Goal: Book appointment/travel/reservation

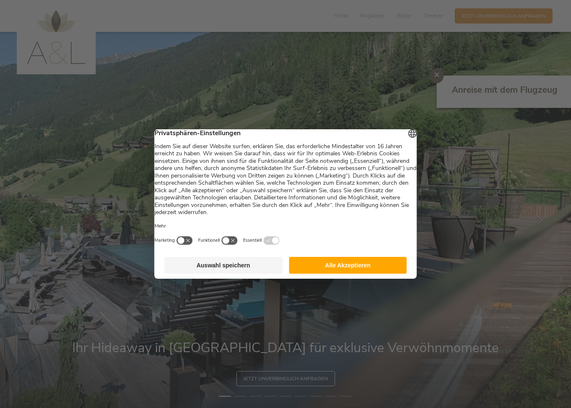
click at [239, 267] on button "Auswahl speichern" at bounding box center [224, 265] width 118 height 17
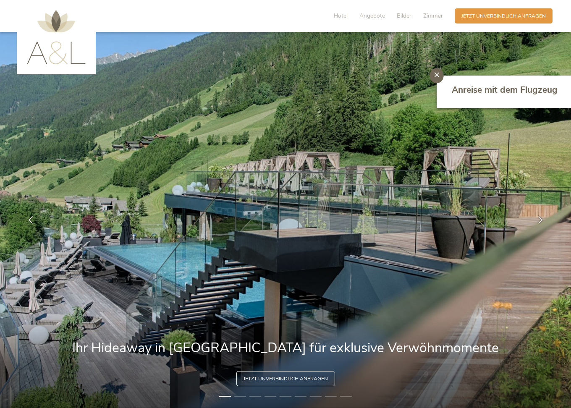
click at [436, 73] on icon at bounding box center [436, 74] width 5 height 5
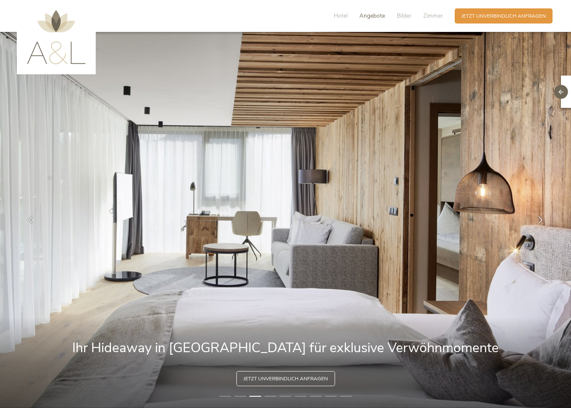
click at [371, 15] on span "Angebote" at bounding box center [372, 16] width 26 height 8
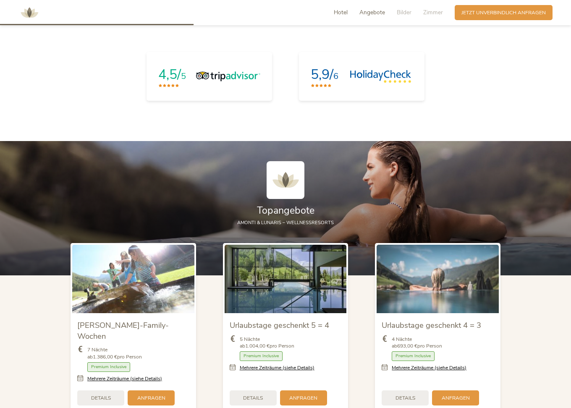
scroll to position [846, 0]
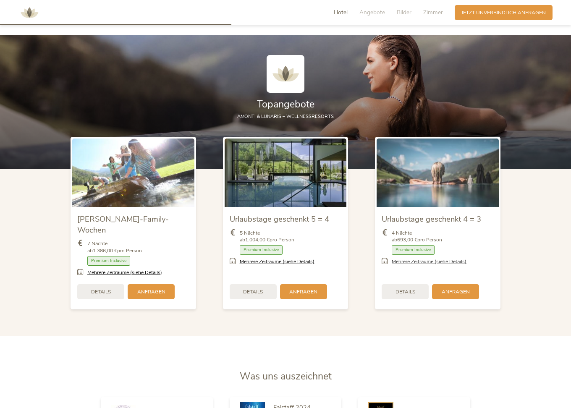
click at [413, 258] on link "Mehrere Zeiträume (siehe Details)" at bounding box center [429, 261] width 75 height 7
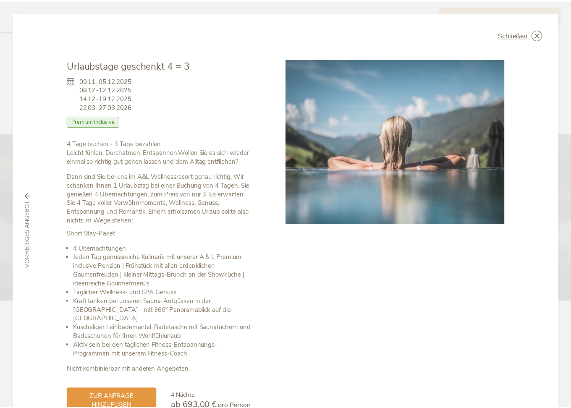
scroll to position [0, 0]
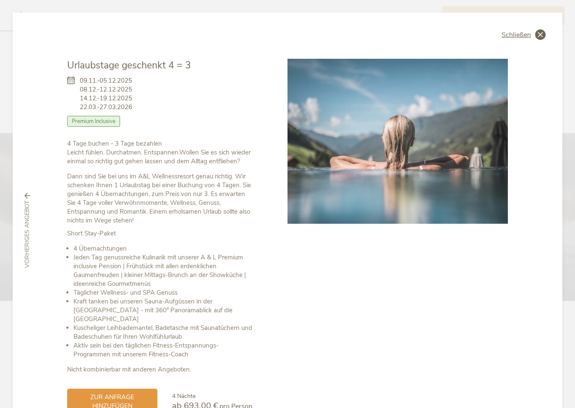
click at [517, 34] on span "Schließen" at bounding box center [516, 34] width 29 height 7
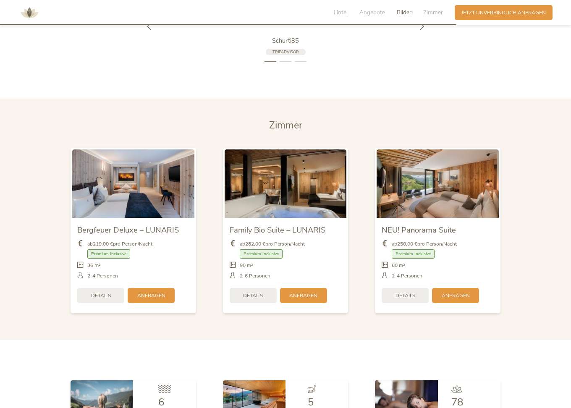
scroll to position [1667, 0]
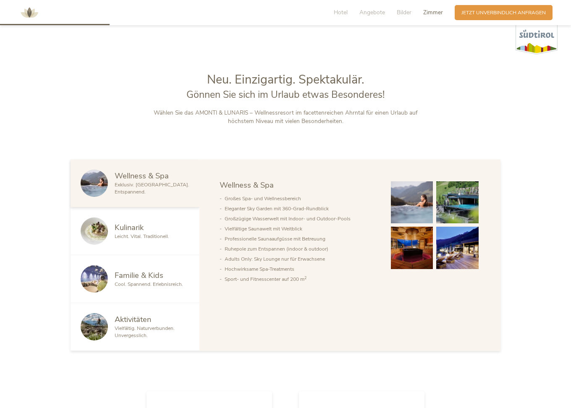
click at [433, 15] on span "Zimmer" at bounding box center [433, 12] width 20 height 8
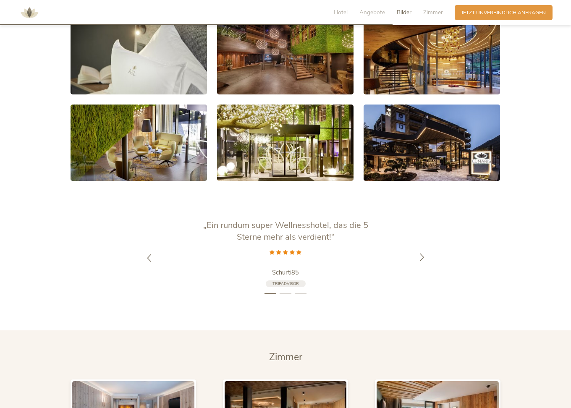
scroll to position [1435, 0]
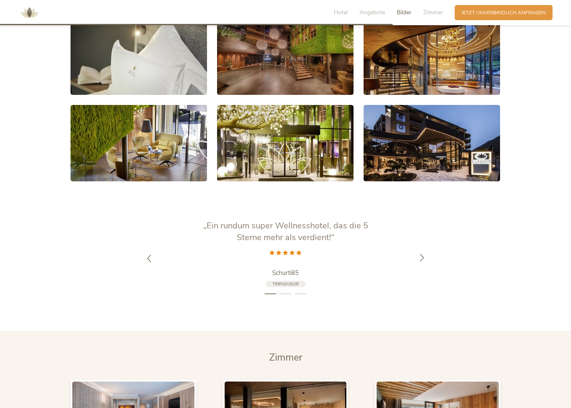
click at [422, 254] on icon at bounding box center [422, 258] width 8 height 8
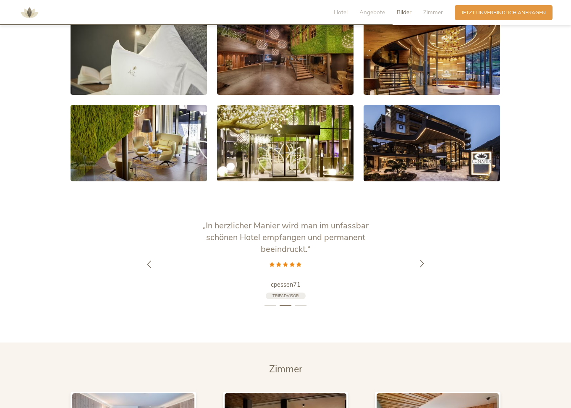
click at [422, 254] on div at bounding box center [421, 264] width 21 height 21
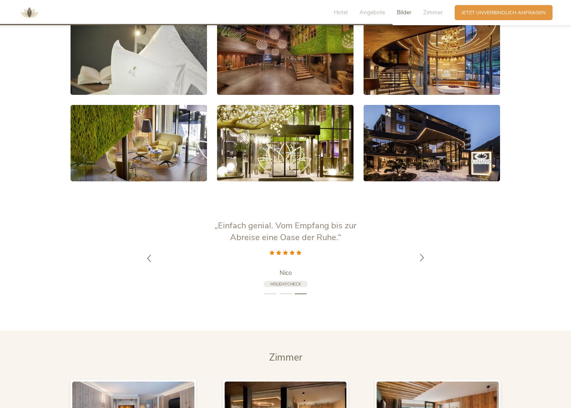
click at [422, 254] on icon at bounding box center [422, 258] width 8 height 8
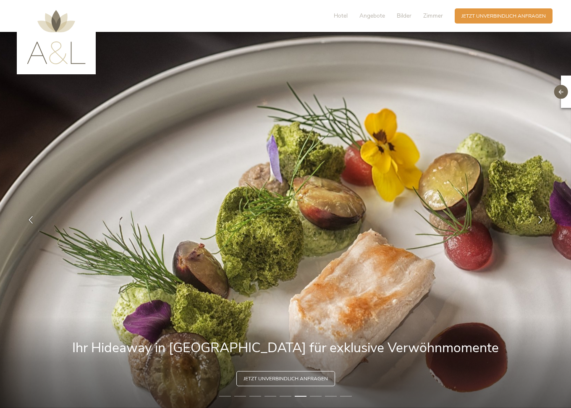
scroll to position [0, 0]
click at [336, 15] on span "Hotel" at bounding box center [341, 16] width 14 height 8
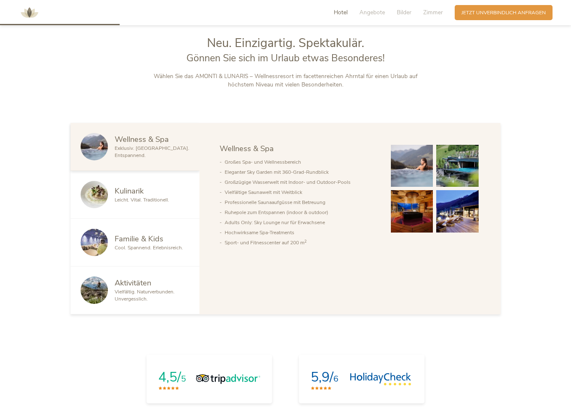
scroll to position [438, 0]
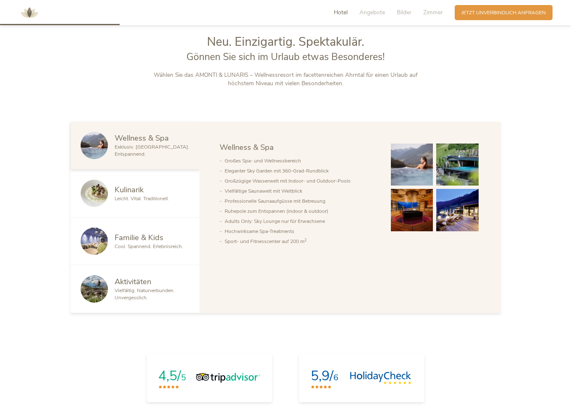
click at [132, 189] on span "Kulinarik" at bounding box center [129, 189] width 29 height 10
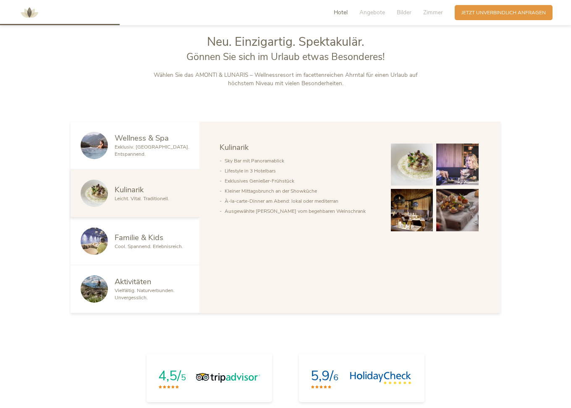
click at [148, 229] on div "Familie & Kids Cool. Spannend. Erlebnisreich." at bounding box center [135, 241] width 129 height 48
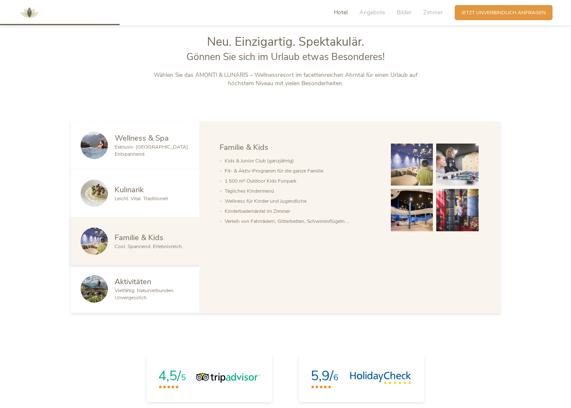
click at [141, 280] on span "Aktivitäten" at bounding box center [133, 281] width 37 height 10
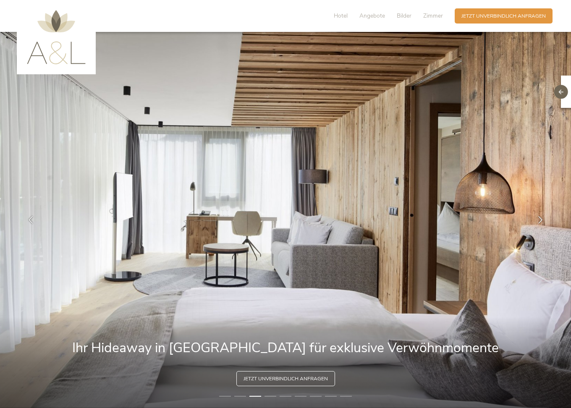
scroll to position [0, 0]
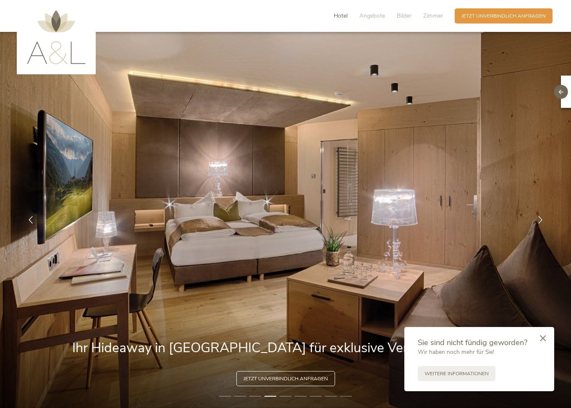
click at [340, 16] on span "Hotel" at bounding box center [341, 16] width 14 height 8
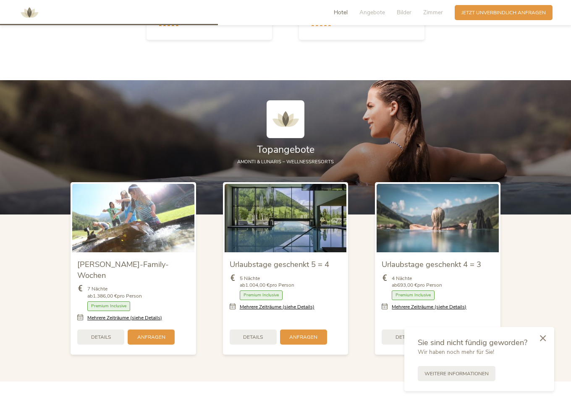
scroll to position [801, 0]
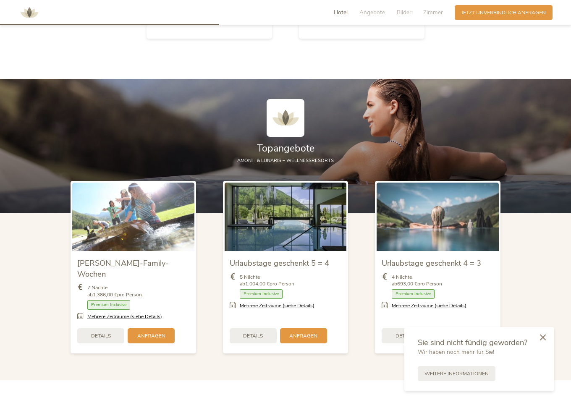
click at [541, 339] on icon at bounding box center [543, 337] width 6 height 6
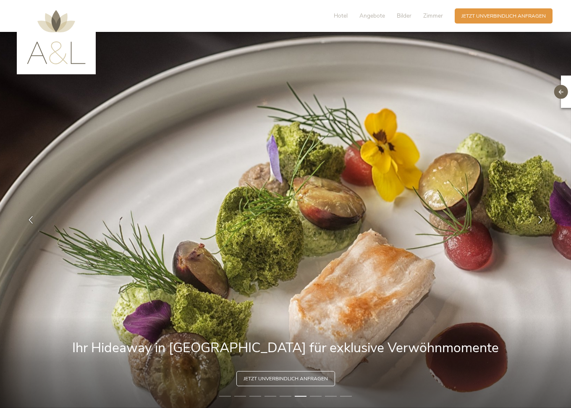
scroll to position [0, 0]
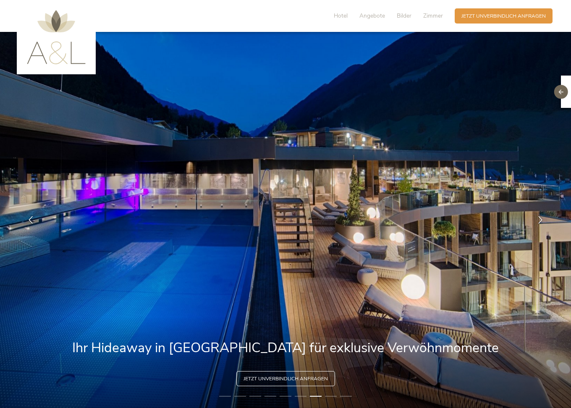
click at [302, 396] on li "6" at bounding box center [301, 396] width 12 height 7
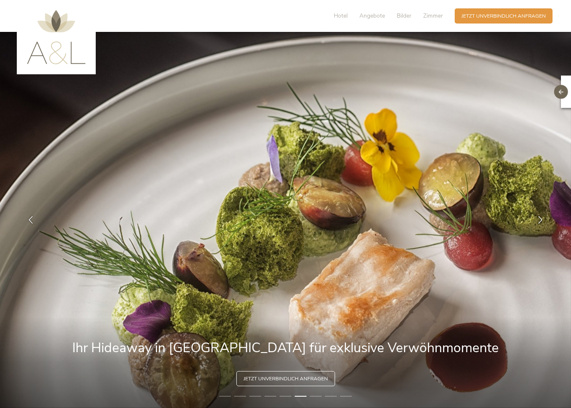
click at [331, 395] on li "8" at bounding box center [331, 396] width 12 height 7
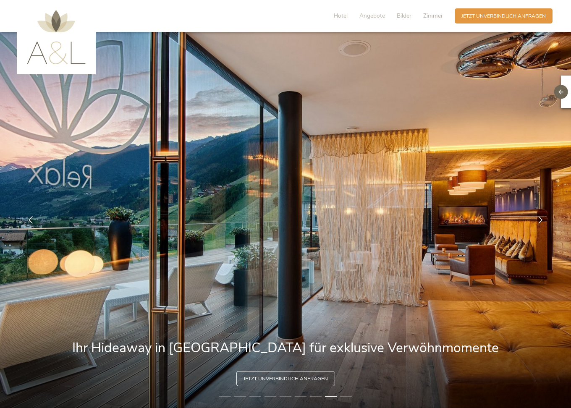
click at [347, 395] on li "9" at bounding box center [346, 396] width 12 height 7
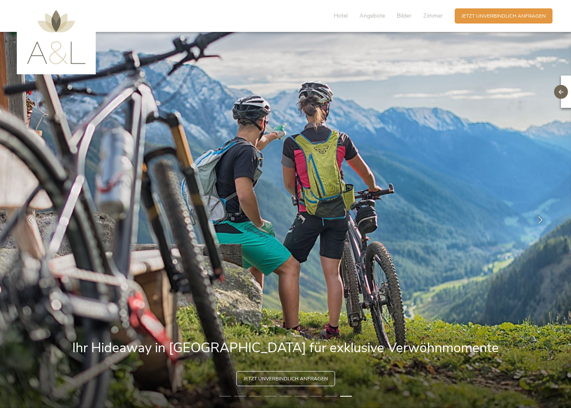
click at [226, 394] on li "1" at bounding box center [225, 396] width 12 height 7
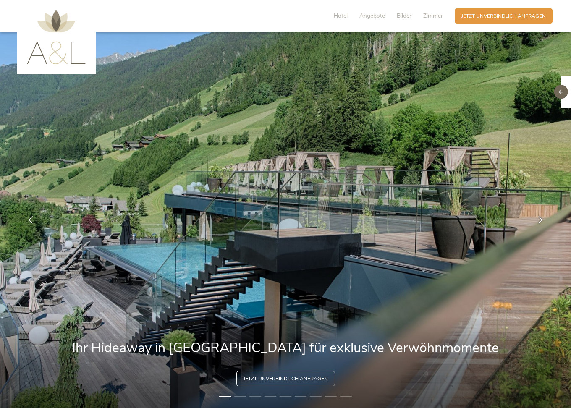
click at [241, 396] on li "2" at bounding box center [240, 396] width 12 height 7
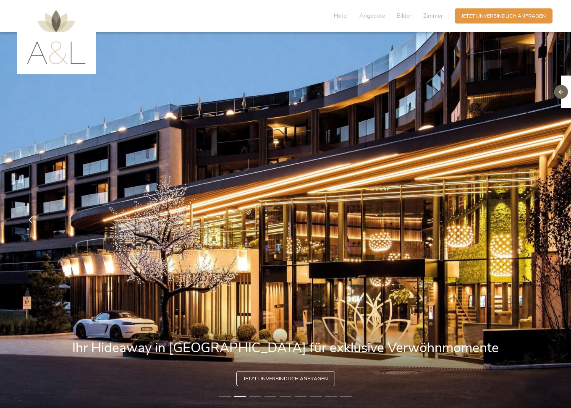
click at [255, 396] on li "3" at bounding box center [255, 396] width 12 height 7
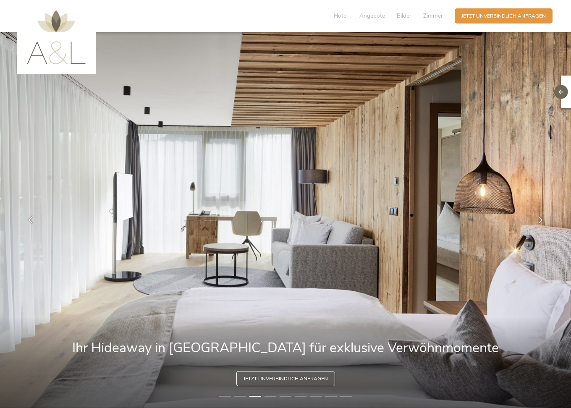
click at [270, 396] on li "4" at bounding box center [270, 396] width 12 height 7
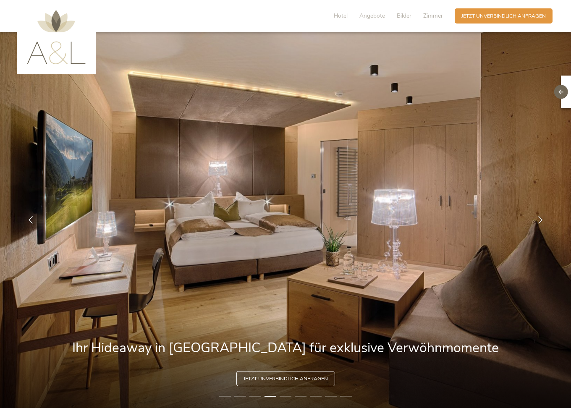
click at [285, 396] on li "5" at bounding box center [286, 396] width 12 height 7
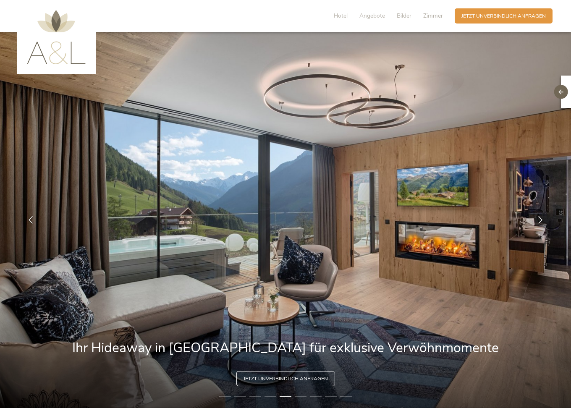
click at [304, 395] on li "6" at bounding box center [301, 396] width 12 height 7
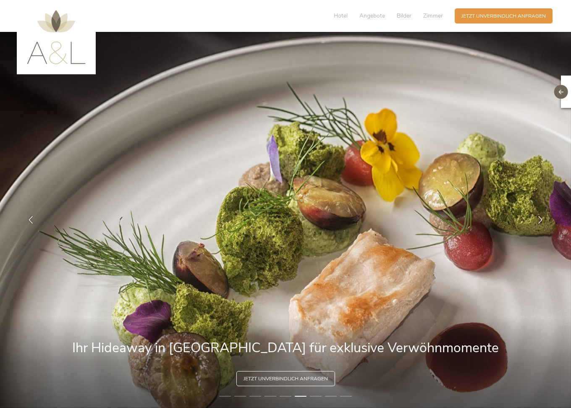
click at [313, 395] on li "7" at bounding box center [316, 396] width 12 height 7
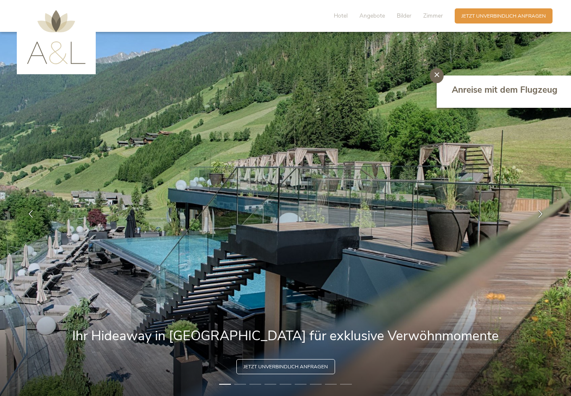
click at [436, 71] on div at bounding box center [436, 75] width 14 height 15
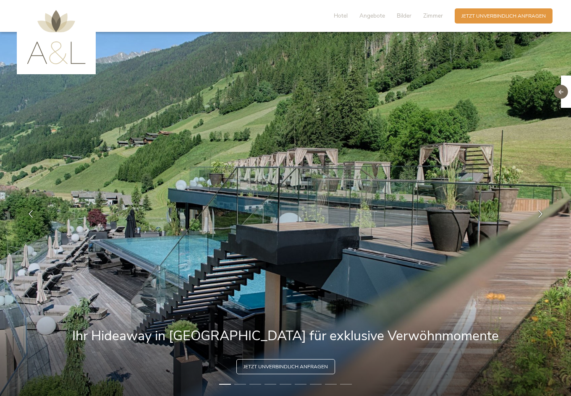
click at [74, 52] on img at bounding box center [56, 37] width 59 height 54
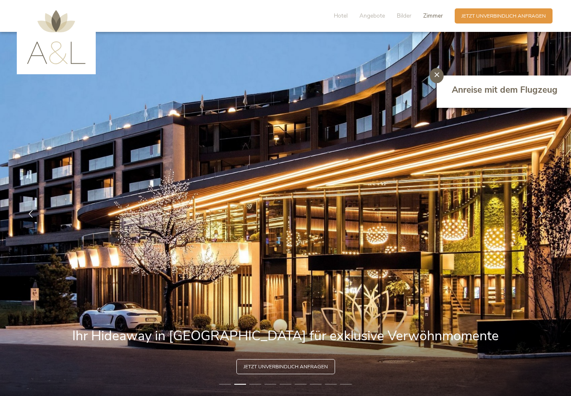
click at [434, 16] on span "Zimmer" at bounding box center [433, 16] width 20 height 8
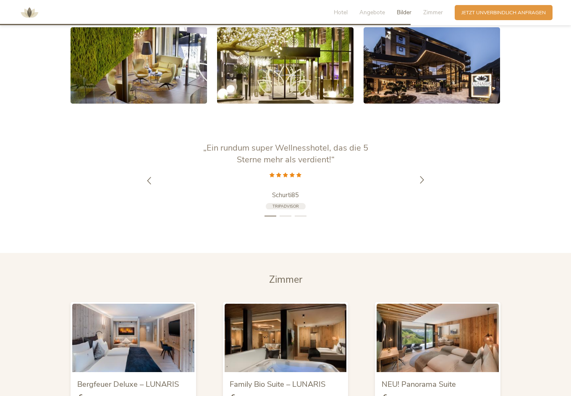
scroll to position [1503, 0]
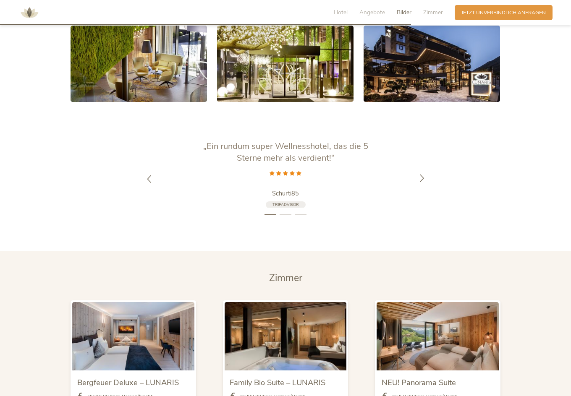
click at [421, 175] on icon at bounding box center [422, 179] width 8 height 8
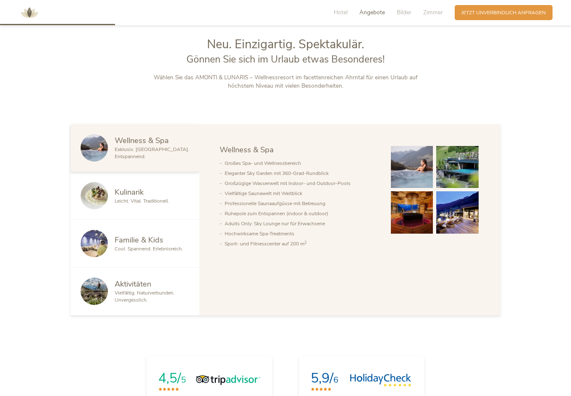
scroll to position [423, 1]
click at [375, 12] on span "Angebote" at bounding box center [372, 12] width 26 height 8
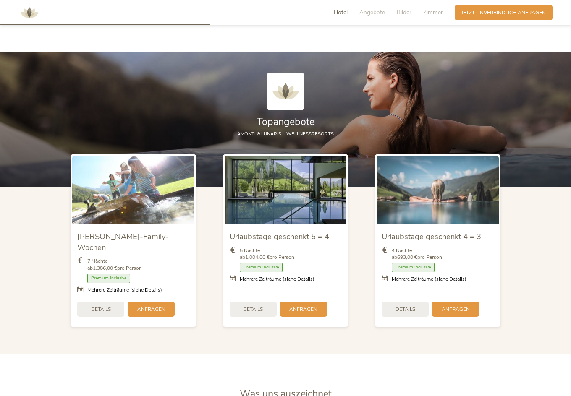
scroll to position [833, 0]
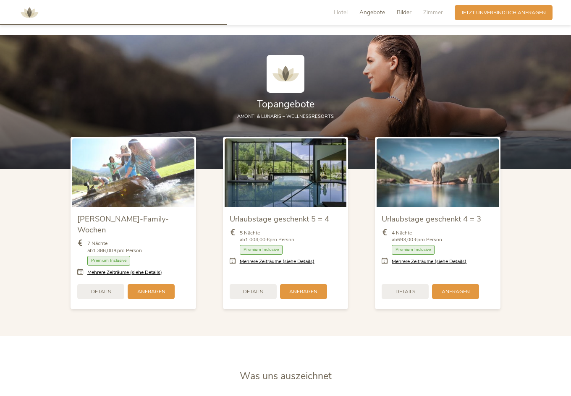
click at [405, 12] on span "Bilder" at bounding box center [404, 12] width 15 height 8
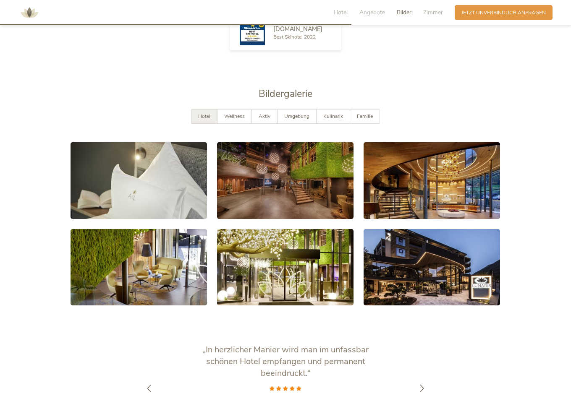
scroll to position [1339, 0]
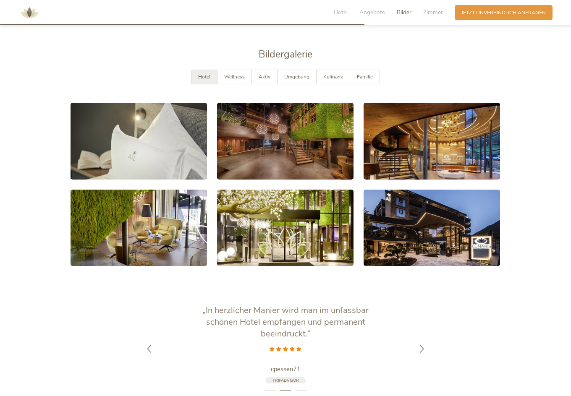
click at [206, 73] on span "Hotel" at bounding box center [204, 76] width 12 height 7
click at [340, 12] on span "Hotel" at bounding box center [341, 12] width 14 height 8
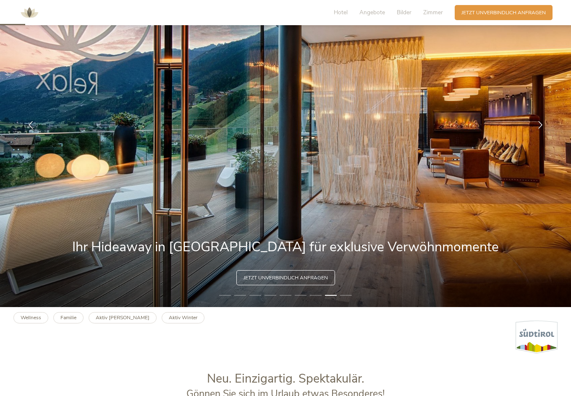
scroll to position [83, 0]
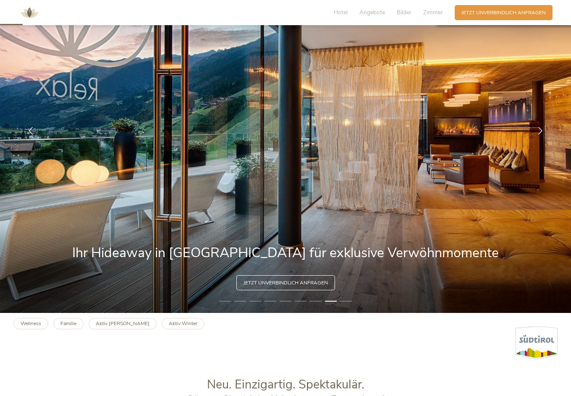
click at [266, 281] on span "Jetzt unverbindlich anfragen" at bounding box center [285, 283] width 84 height 7
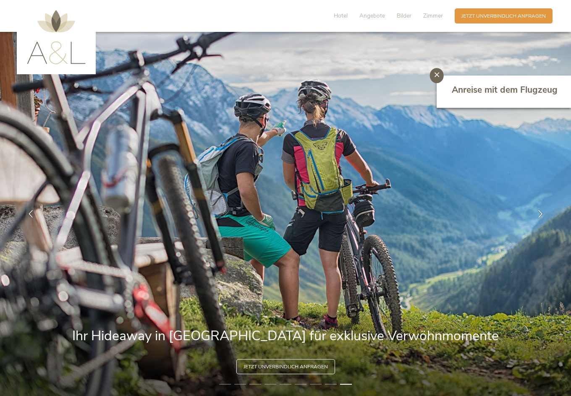
scroll to position [0, 0]
click at [435, 73] on icon at bounding box center [436, 74] width 5 height 5
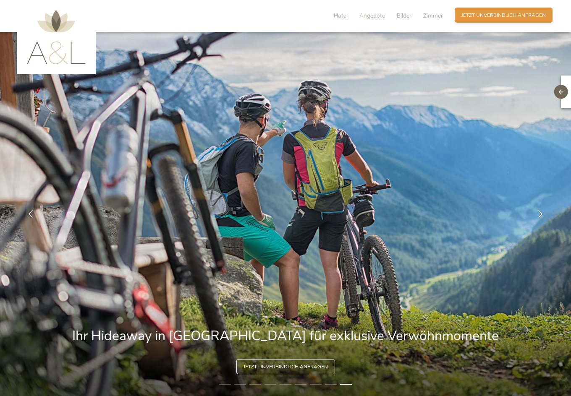
click at [495, 15] on span "Jetzt unverbindlich anfragen" at bounding box center [503, 15] width 84 height 7
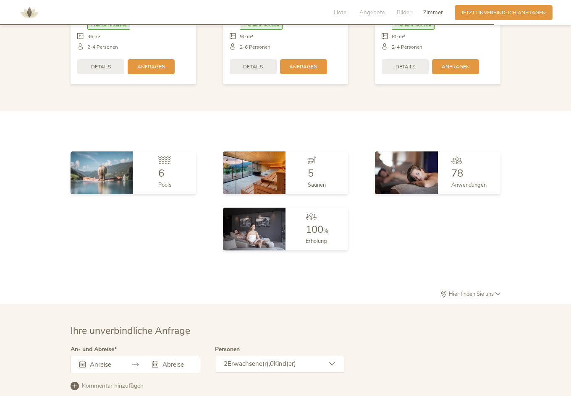
scroll to position [2099, 0]
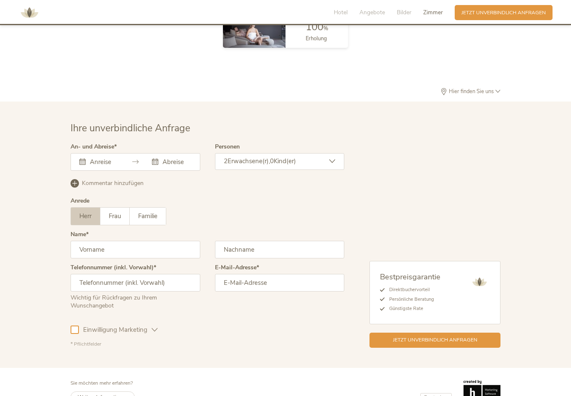
click at [90, 158] on input "text" at bounding box center [103, 162] width 31 height 8
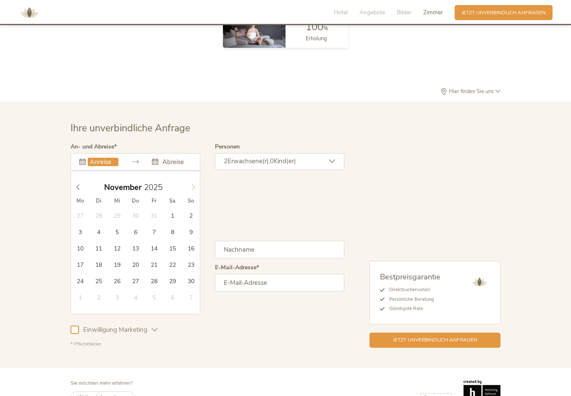
click at [193, 184] on icon at bounding box center [193, 187] width 6 height 6
type input "13.12.2025"
type input "16.12.2025"
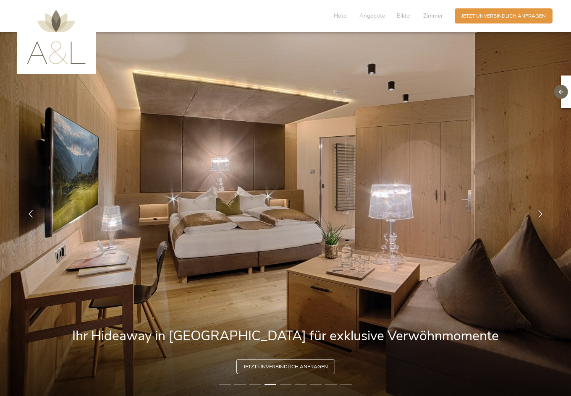
scroll to position [0, 0]
click at [60, 28] on img at bounding box center [56, 37] width 59 height 54
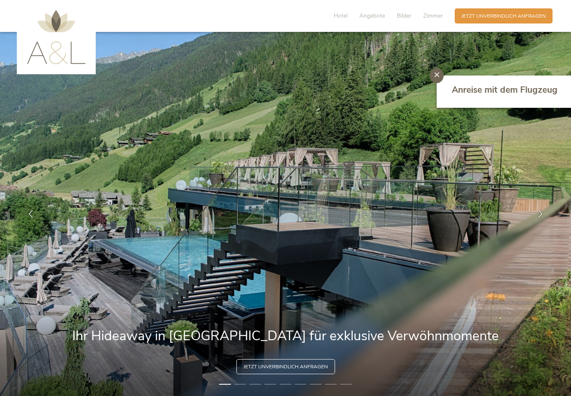
click at [437, 73] on icon at bounding box center [436, 74] width 5 height 5
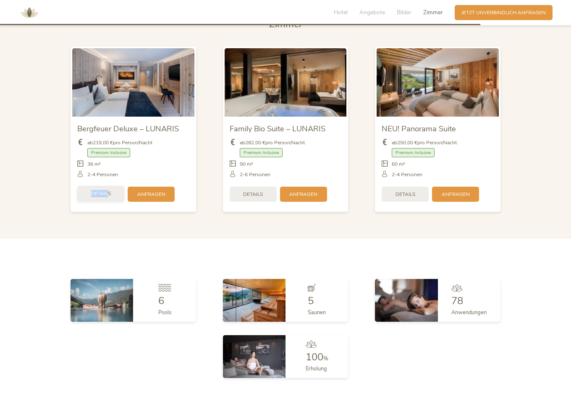
scroll to position [1756, 0]
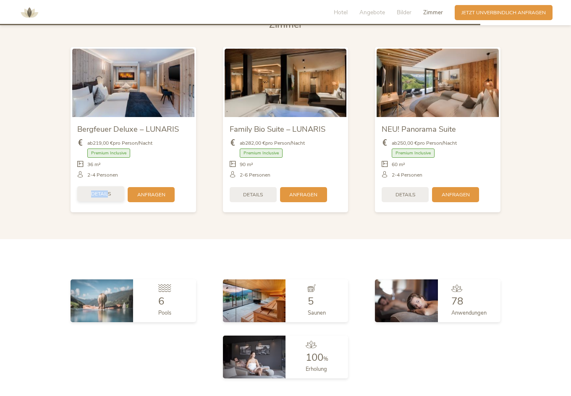
click at [107, 186] on div "Details" at bounding box center [100, 193] width 47 height 15
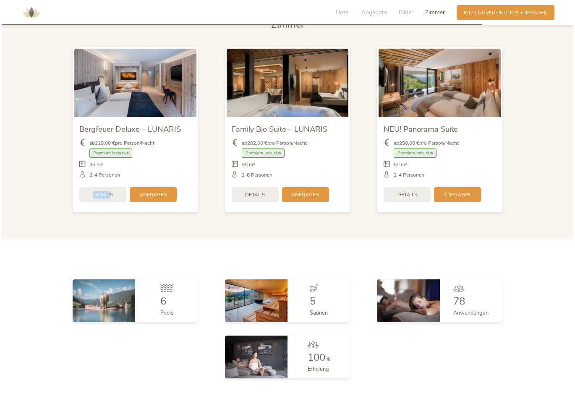
scroll to position [1756, 0]
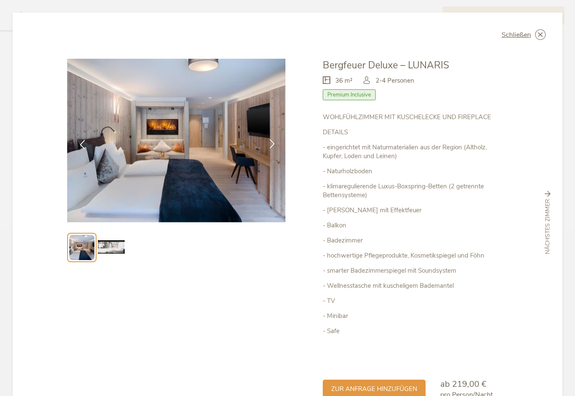
click at [269, 142] on icon at bounding box center [272, 144] width 10 height 10
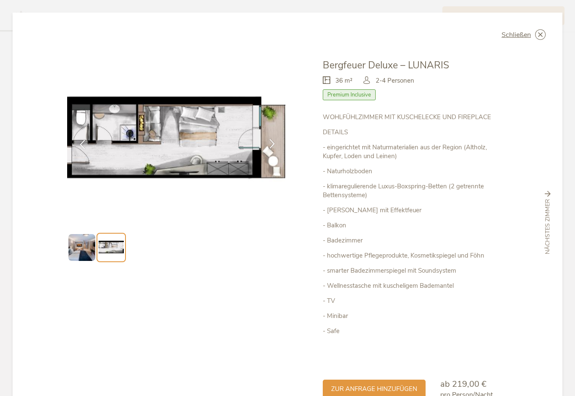
click at [269, 142] on icon at bounding box center [272, 144] width 10 height 10
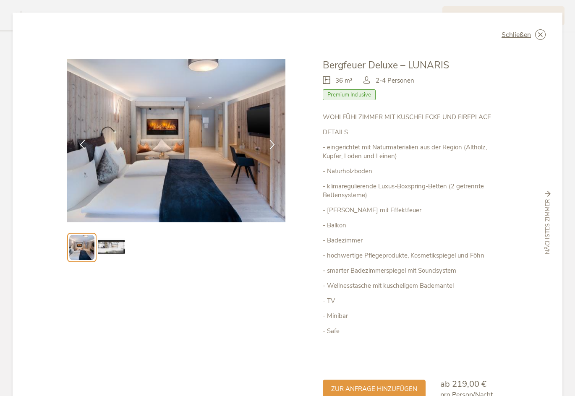
scroll to position [0, 0]
click at [543, 209] on span "nächstes Zimmer" at bounding box center [547, 226] width 8 height 55
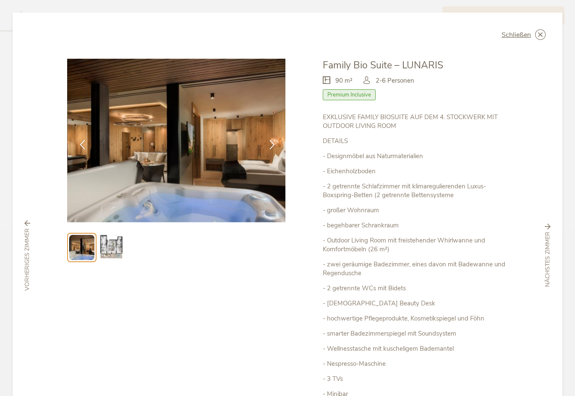
click at [543, 241] on span "nächstes Zimmer" at bounding box center [547, 259] width 8 height 55
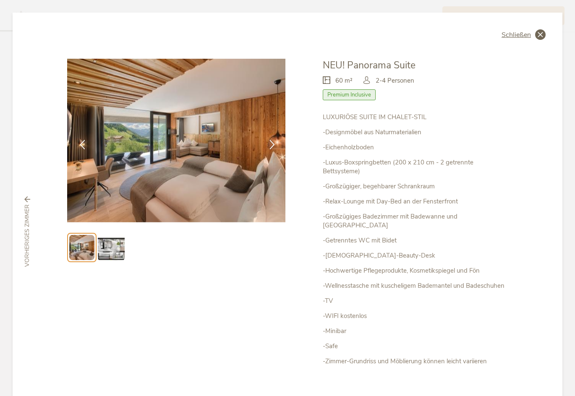
click at [535, 34] on icon at bounding box center [540, 34] width 10 height 10
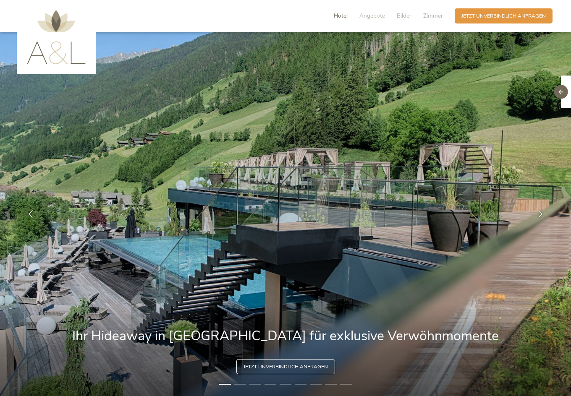
click at [338, 14] on span "Hotel" at bounding box center [341, 16] width 14 height 8
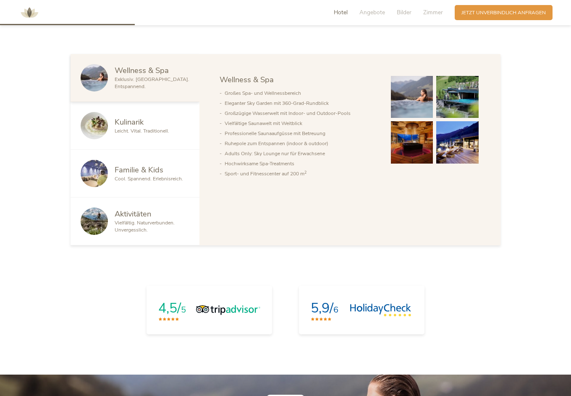
scroll to position [496, 0]
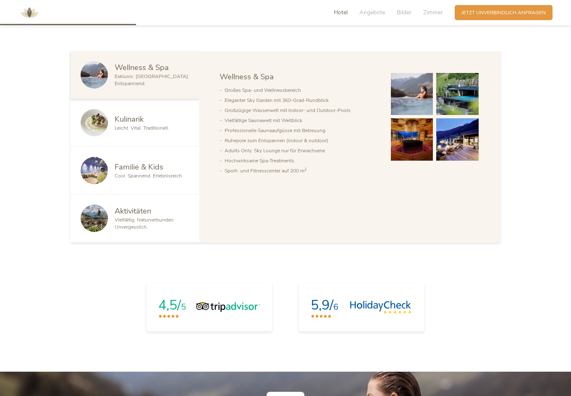
click at [117, 123] on span "Kulinarik" at bounding box center [129, 119] width 29 height 10
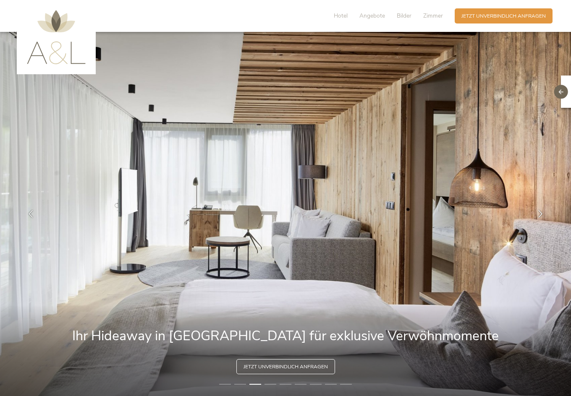
scroll to position [0, 0]
click at [269, 384] on li "4" at bounding box center [270, 384] width 12 height 7
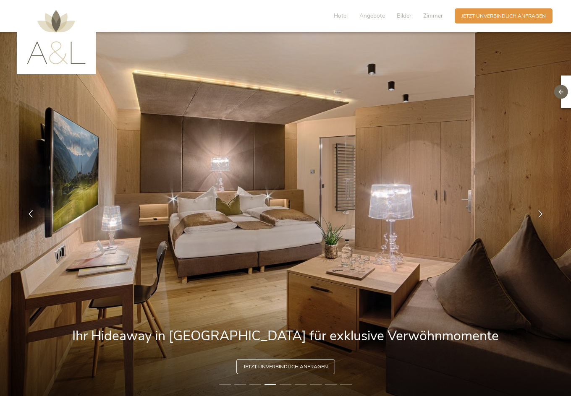
click at [285, 384] on li "5" at bounding box center [286, 384] width 12 height 7
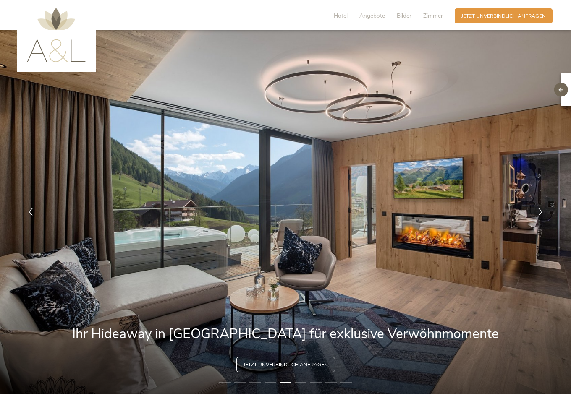
scroll to position [2, 0]
click at [298, 383] on li "6" at bounding box center [301, 382] width 12 height 7
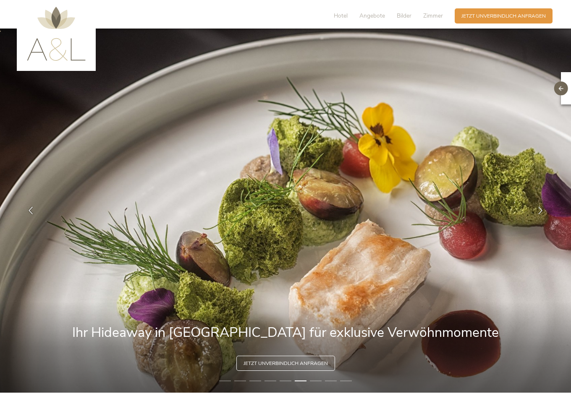
click at [239, 381] on li "2" at bounding box center [240, 381] width 12 height 7
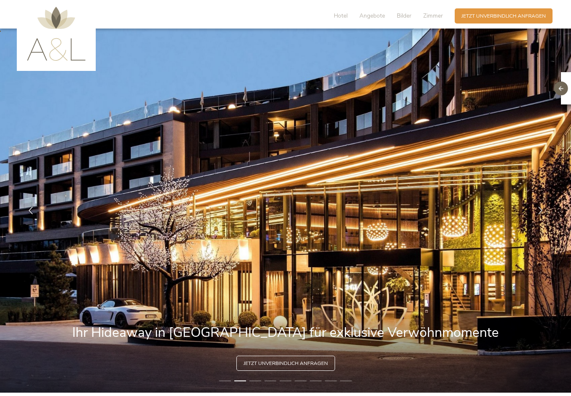
click at [225, 381] on li "1" at bounding box center [225, 381] width 12 height 7
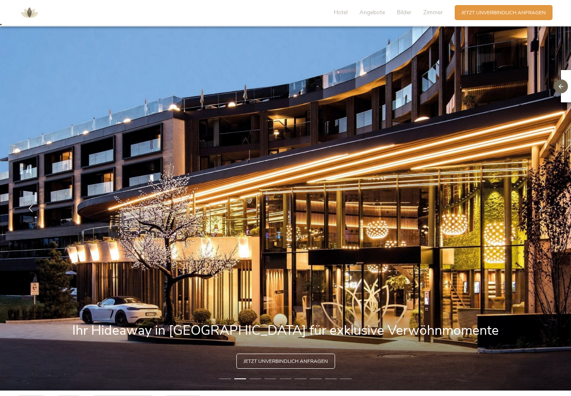
scroll to position [5, 0]
click at [562, 86] on icon at bounding box center [561, 86] width 5 height 5
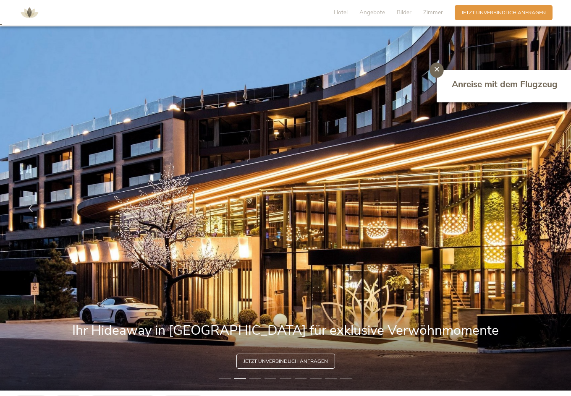
scroll to position [6, 0]
click at [434, 67] on div at bounding box center [436, 70] width 14 height 15
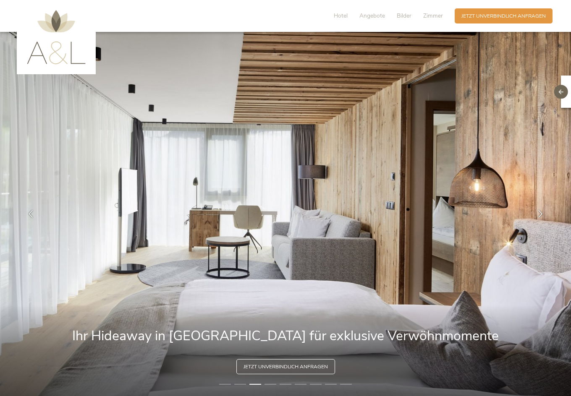
scroll to position [0, 0]
